Goal: Task Accomplishment & Management: Complete application form

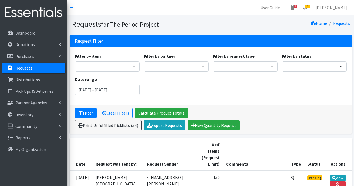
scroll to position [108, 0]
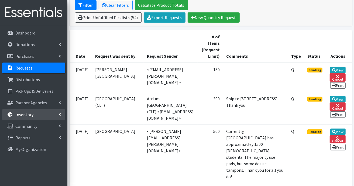
click at [26, 115] on p "Inventory" at bounding box center [24, 114] width 18 height 5
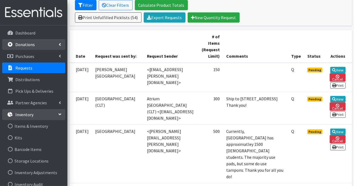
click at [29, 44] on p "Donations" at bounding box center [24, 44] width 19 height 5
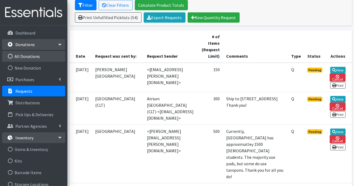
click at [36, 58] on link "All Donations" at bounding box center [33, 56] width 63 height 11
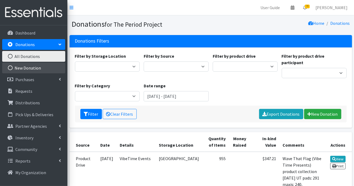
click at [27, 67] on link "New Donation" at bounding box center [33, 68] width 63 height 11
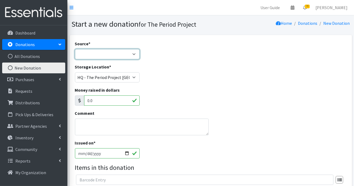
click at [134, 56] on select "Product Drive Manufacturer Donation Site Misc. Donation" at bounding box center [107, 54] width 65 height 10
select select "Misc. Donation"
click at [75, 49] on select "Product Drive Manufacturer Donation Site Misc. Donation" at bounding box center [107, 54] width 65 height 10
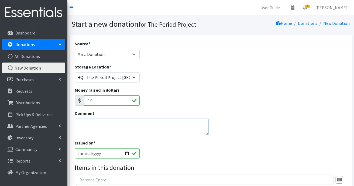
click at [113, 121] on textarea "Comment" at bounding box center [142, 127] width 134 height 17
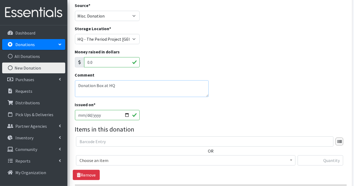
scroll to position [81, 0]
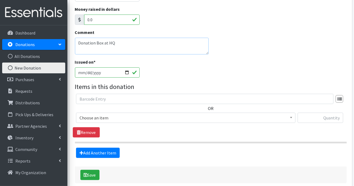
type textarea "Donation Box at HQ"
click at [292, 119] on span at bounding box center [290, 117] width 5 height 8
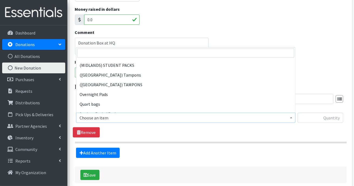
scroll to position [485, 0]
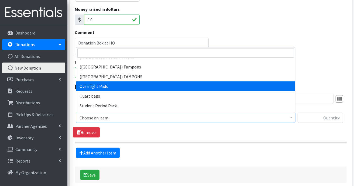
select select "7593"
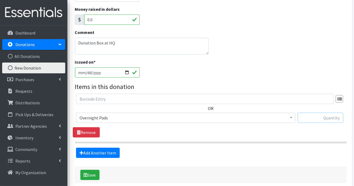
click at [316, 118] on input "text" at bounding box center [321, 118] width 46 height 10
type input "16"
click at [142, 153] on div "Add Another Item" at bounding box center [211, 153] width 276 height 10
click at [97, 175] on button "Save" at bounding box center [89, 175] width 19 height 10
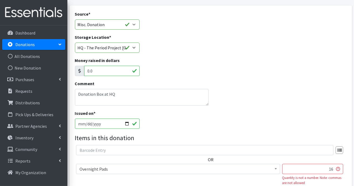
scroll to position [108, 0]
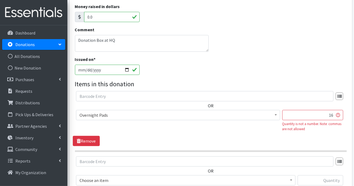
click at [347, 106] on div "OR Adult Period Pack Assorted tampons Cottenelle Flushable wipes (Large package…" at bounding box center [211, 113] width 276 height 45
click at [333, 114] on input "16" at bounding box center [312, 115] width 61 height 10
type input "1"
type input "16"
click at [180, 142] on div "OR Adult Period Pack Assorted tampons Cottenelle Flushable wipes (Large package…" at bounding box center [211, 118] width 276 height 55
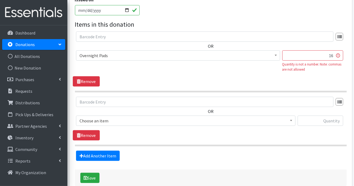
scroll to position [196, 0]
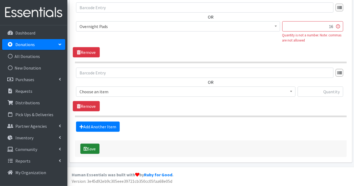
click at [90, 147] on button "Save" at bounding box center [89, 149] width 19 height 10
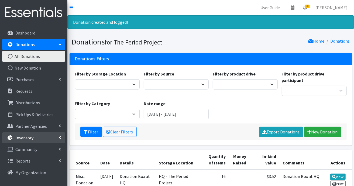
click at [20, 137] on p "Inventory" at bounding box center [24, 137] width 18 height 5
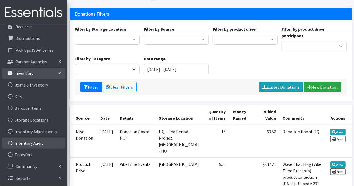
scroll to position [54, 0]
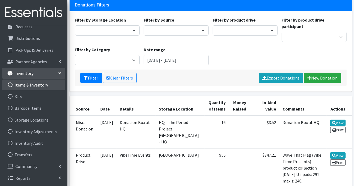
click at [38, 85] on link "Items & Inventory" at bounding box center [33, 85] width 63 height 11
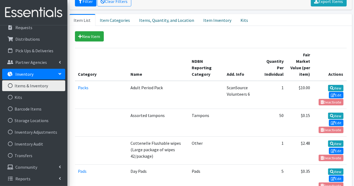
scroll to position [41, 0]
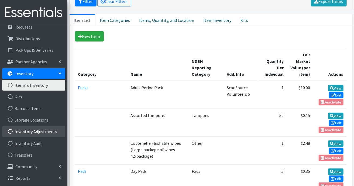
click at [42, 132] on link "Inventory Adjustments" at bounding box center [33, 131] width 63 height 11
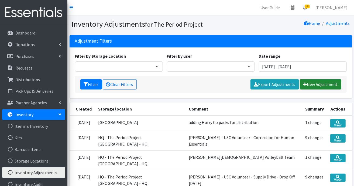
click at [323, 84] on link "New Adjustment" at bounding box center [321, 84] width 42 height 10
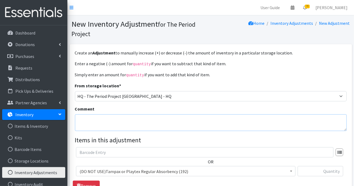
click at [175, 119] on textarea "Comment" at bounding box center [211, 122] width 272 height 17
type textarea "Global Lending"
click at [290, 171] on b at bounding box center [291, 171] width 2 height 1
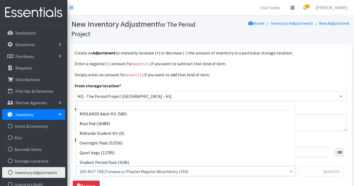
scroll to position [509, 0]
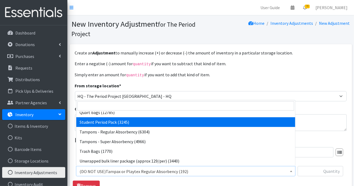
select select "7757"
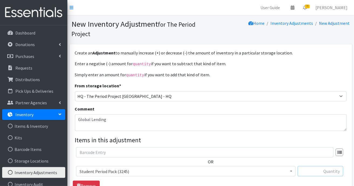
click at [326, 169] on input "text" at bounding box center [321, 171] width 46 height 10
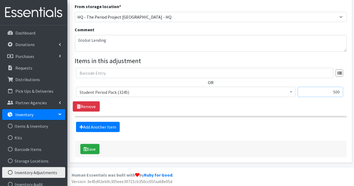
type input "500"
click at [170, 42] on textarea "Global Lending" at bounding box center [211, 43] width 272 height 17
click at [170, 42] on textarea "Global Lending - 16 Volunteer" at bounding box center [211, 43] width 272 height 17
type textarea "Global Lending - 16 Volunteers"
click at [89, 148] on button "Save" at bounding box center [89, 149] width 19 height 10
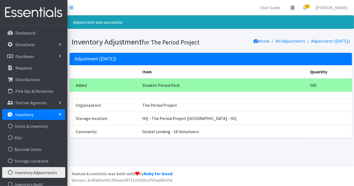
click at [58, 115] on icon at bounding box center [60, 114] width 4 height 2
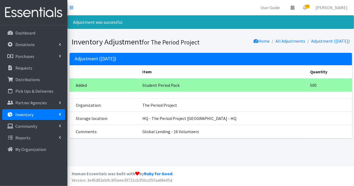
click at [60, 114] on icon at bounding box center [60, 114] width 2 height 4
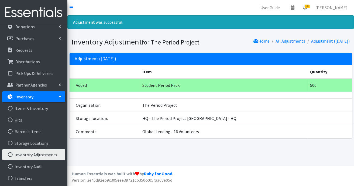
scroll to position [27, 0]
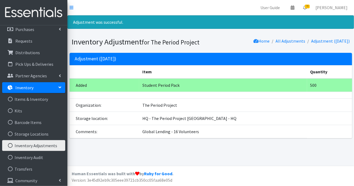
click at [35, 146] on link "Inventory Adjustments" at bounding box center [33, 145] width 63 height 11
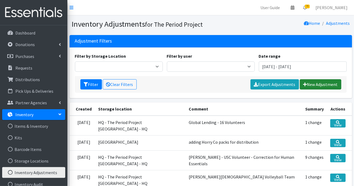
click at [311, 85] on link "New Adjustment" at bounding box center [321, 84] width 42 height 10
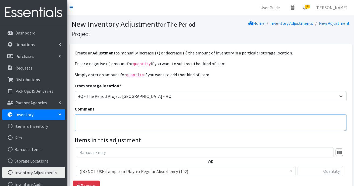
click at [222, 115] on textarea "Comment" at bounding box center [211, 122] width 272 height 17
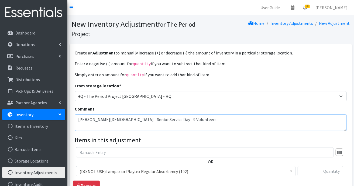
scroll to position [54, 0]
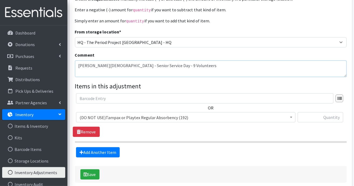
type textarea "[PERSON_NAME][DEMOGRAPHIC_DATA] - Senior Service Day - 9 Volunteers"
click at [328, 118] on input "text" at bounding box center [321, 117] width 46 height 10
type input "1225"
click at [293, 118] on span at bounding box center [290, 116] width 5 height 8
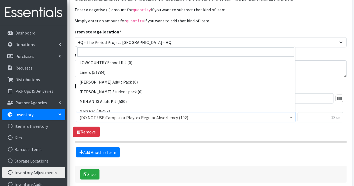
scroll to position [485, 0]
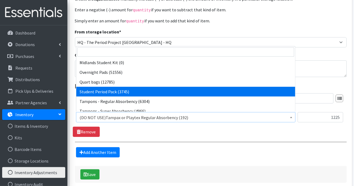
select select "7757"
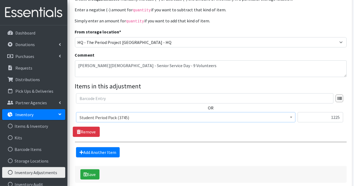
scroll to position [79, 0]
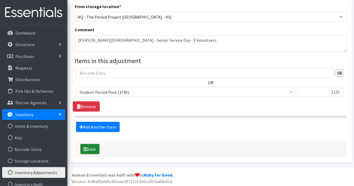
click at [92, 149] on button "Save" at bounding box center [89, 149] width 19 height 10
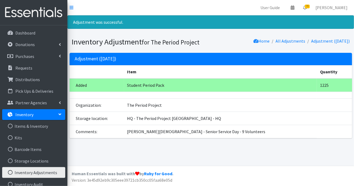
click at [19, 113] on p "Inventory" at bounding box center [24, 114] width 18 height 5
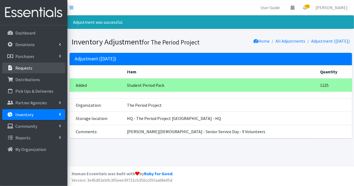
click at [24, 67] on p "Requests" at bounding box center [23, 67] width 17 height 5
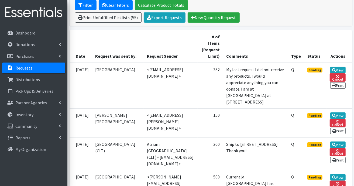
scroll to position [162, 0]
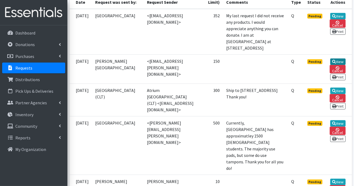
click at [336, 65] on link "View" at bounding box center [337, 61] width 15 height 6
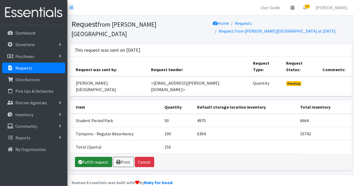
click at [85, 157] on link "Fulfill request" at bounding box center [93, 162] width 37 height 10
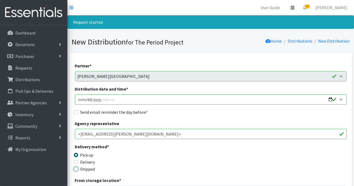
click at [74, 169] on input "Shipped" at bounding box center [76, 169] width 4 height 4
radio input "true"
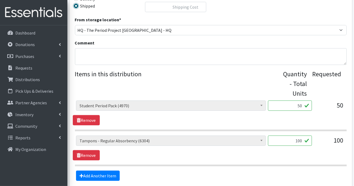
scroll to position [189, 0]
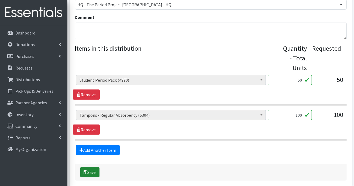
click at [92, 171] on button "Save" at bounding box center [89, 172] width 19 height 10
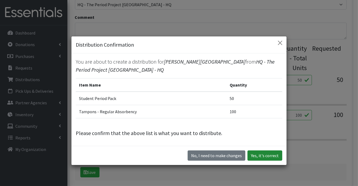
click at [256, 155] on button "Yes, it's correct" at bounding box center [264, 155] width 35 height 10
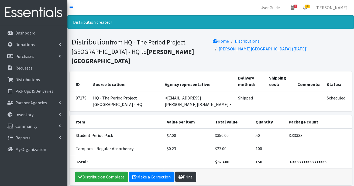
click at [186, 172] on link "Print" at bounding box center [185, 177] width 21 height 10
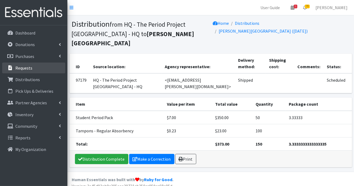
click at [38, 68] on link "Requests" at bounding box center [33, 68] width 63 height 11
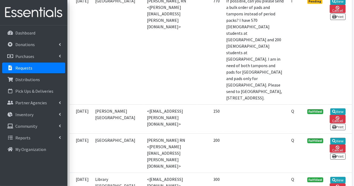
scroll to position [863, 0]
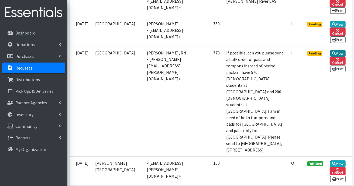
click at [336, 55] on icon at bounding box center [334, 53] width 4 height 4
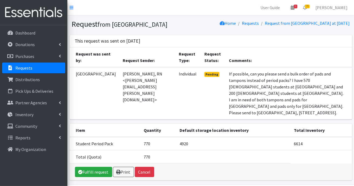
click at [31, 68] on p "Requests" at bounding box center [23, 67] width 17 height 5
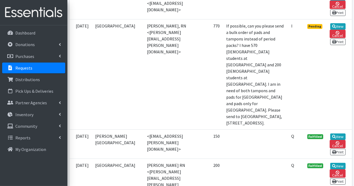
scroll to position [836, 0]
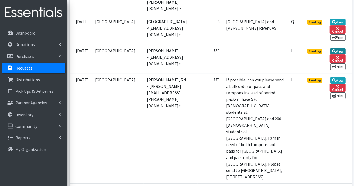
click at [341, 54] on link "View" at bounding box center [337, 51] width 15 height 6
